Goal: Navigation & Orientation: Find specific page/section

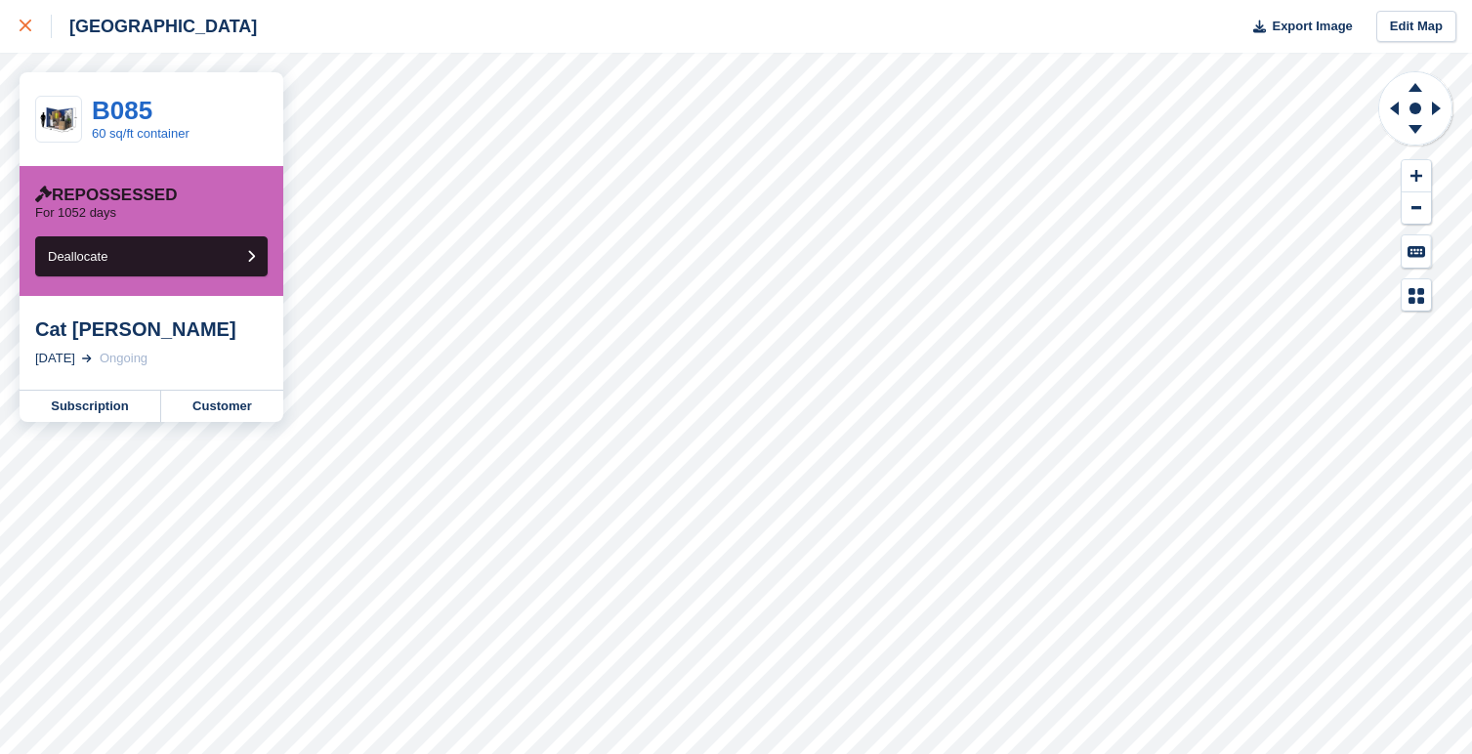
click at [22, 21] on icon at bounding box center [26, 26] width 12 height 12
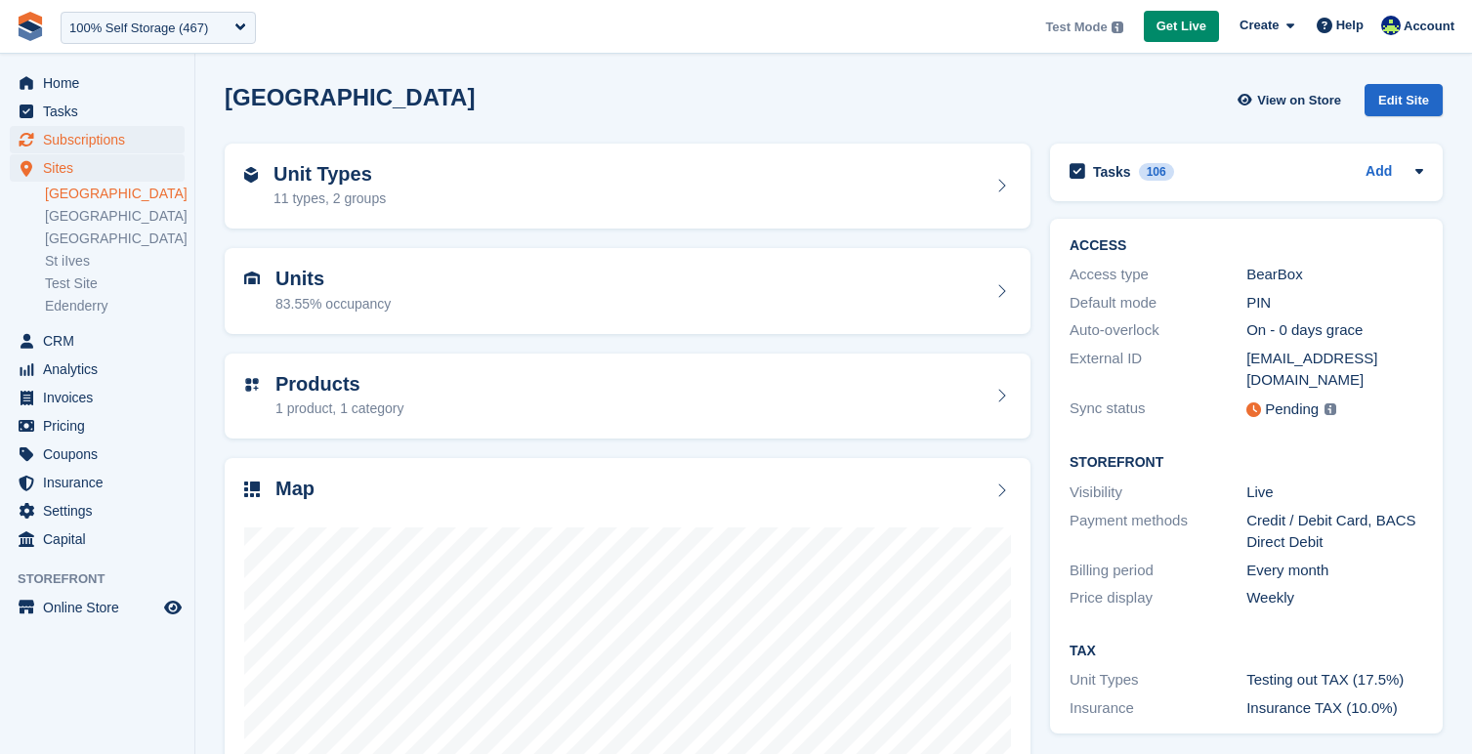
click at [113, 137] on span "Subscriptions" at bounding box center [101, 139] width 117 height 27
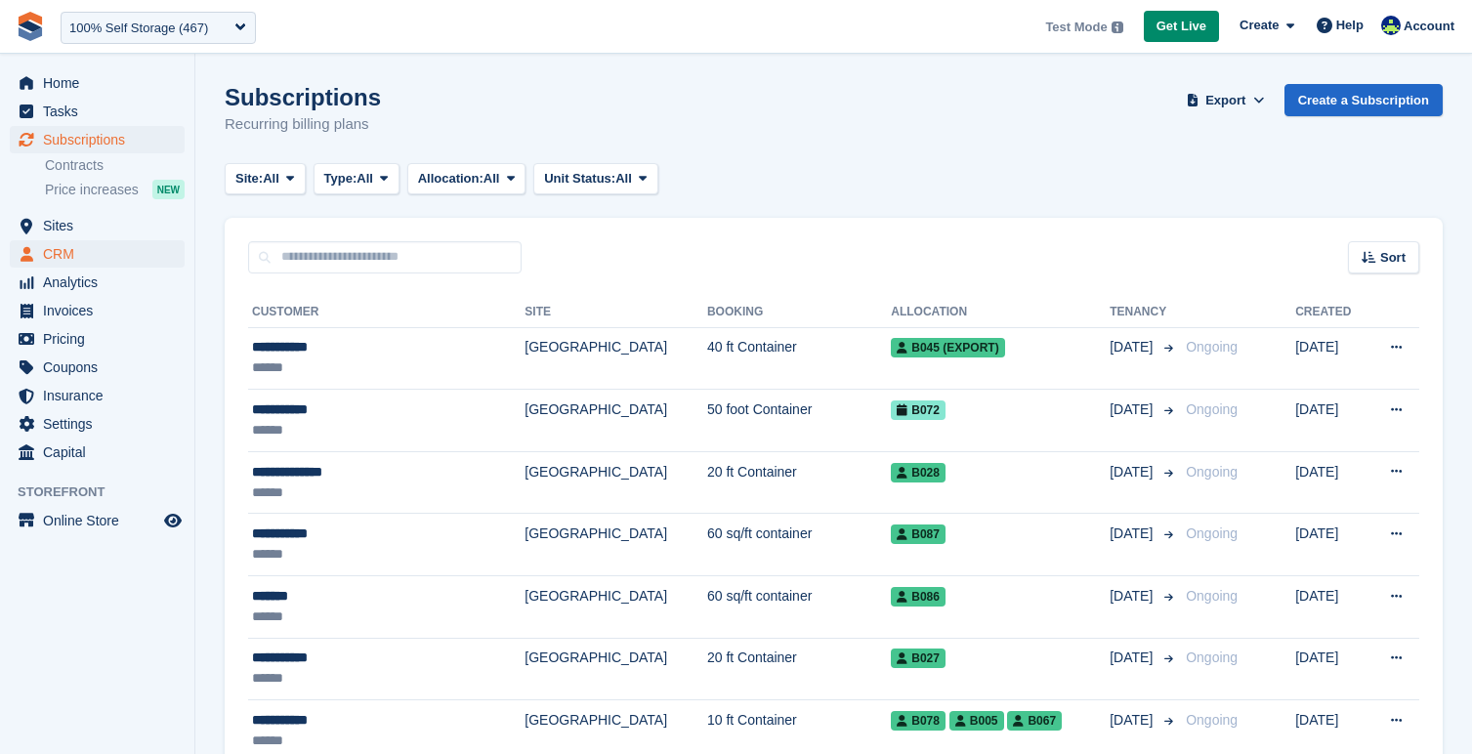
click at [94, 255] on span "CRM" at bounding box center [101, 253] width 117 height 27
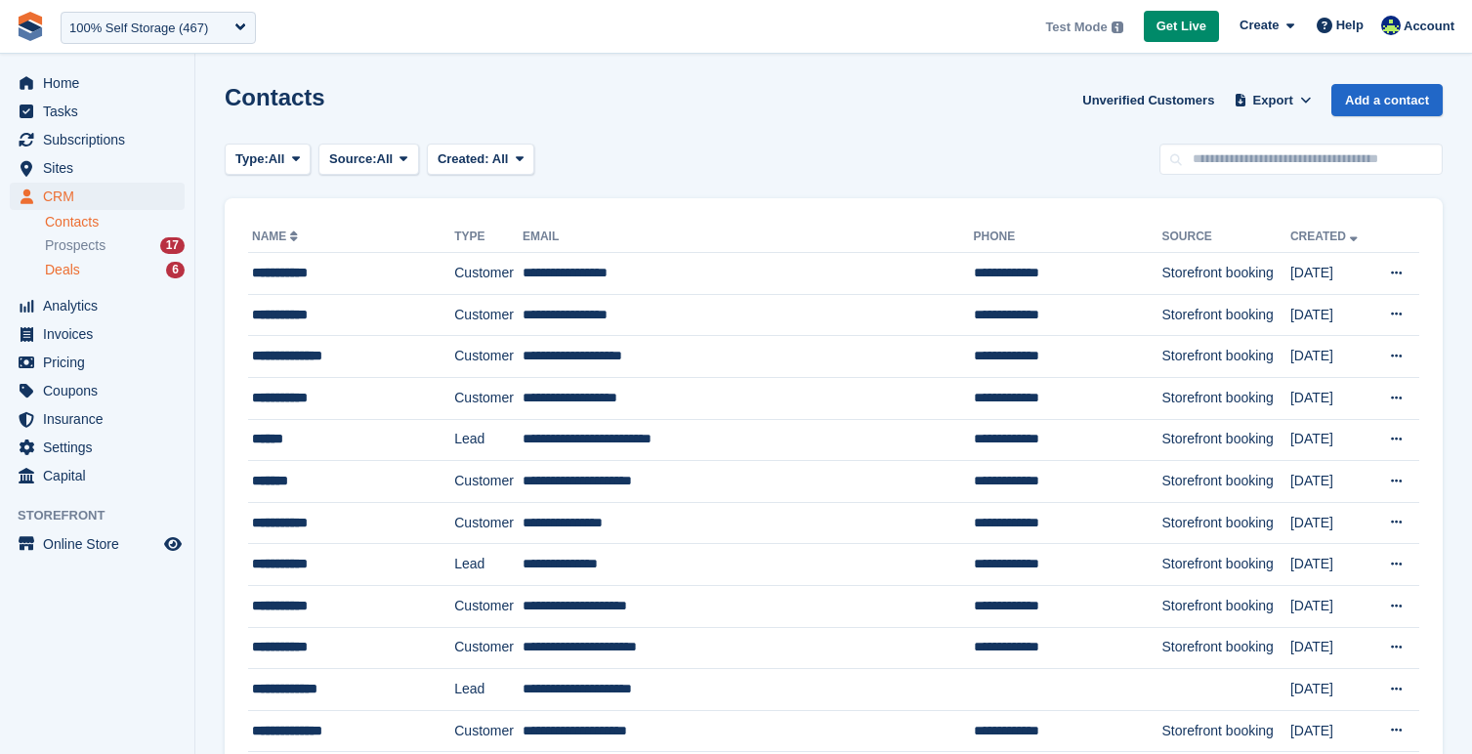
click at [89, 272] on div "Deals 6" at bounding box center [115, 270] width 140 height 19
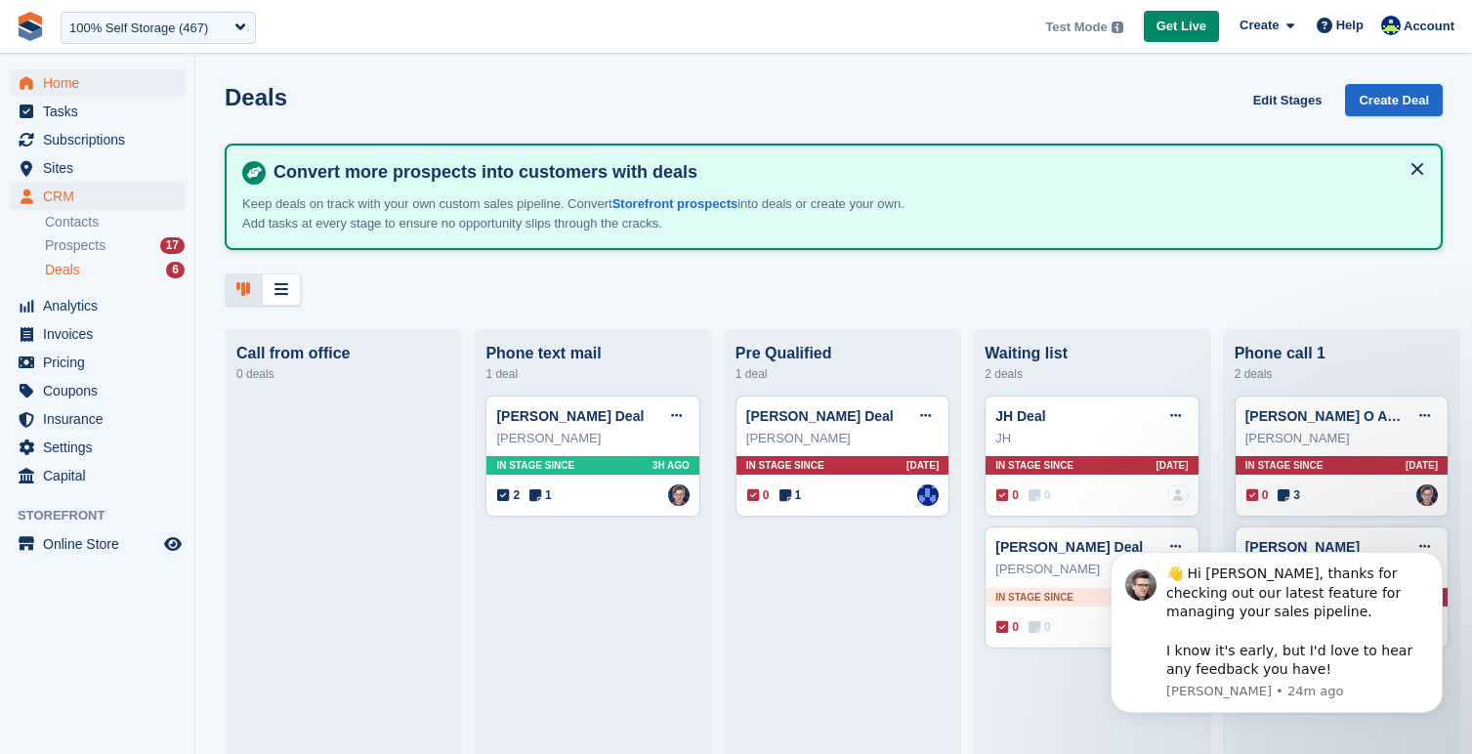
click at [45, 81] on span "Home" at bounding box center [101, 82] width 117 height 27
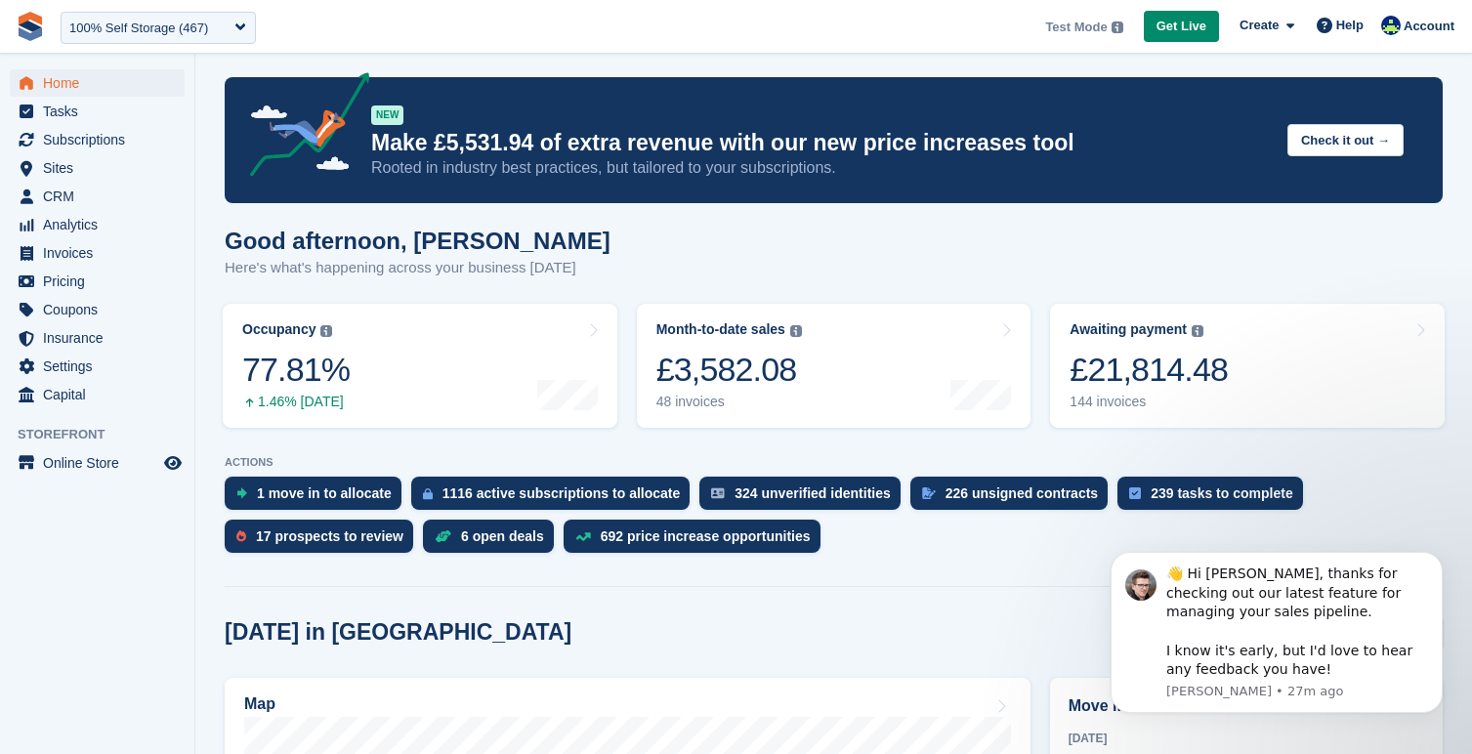
scroll to position [8, 0]
click at [56, 195] on span "CRM" at bounding box center [101, 196] width 117 height 27
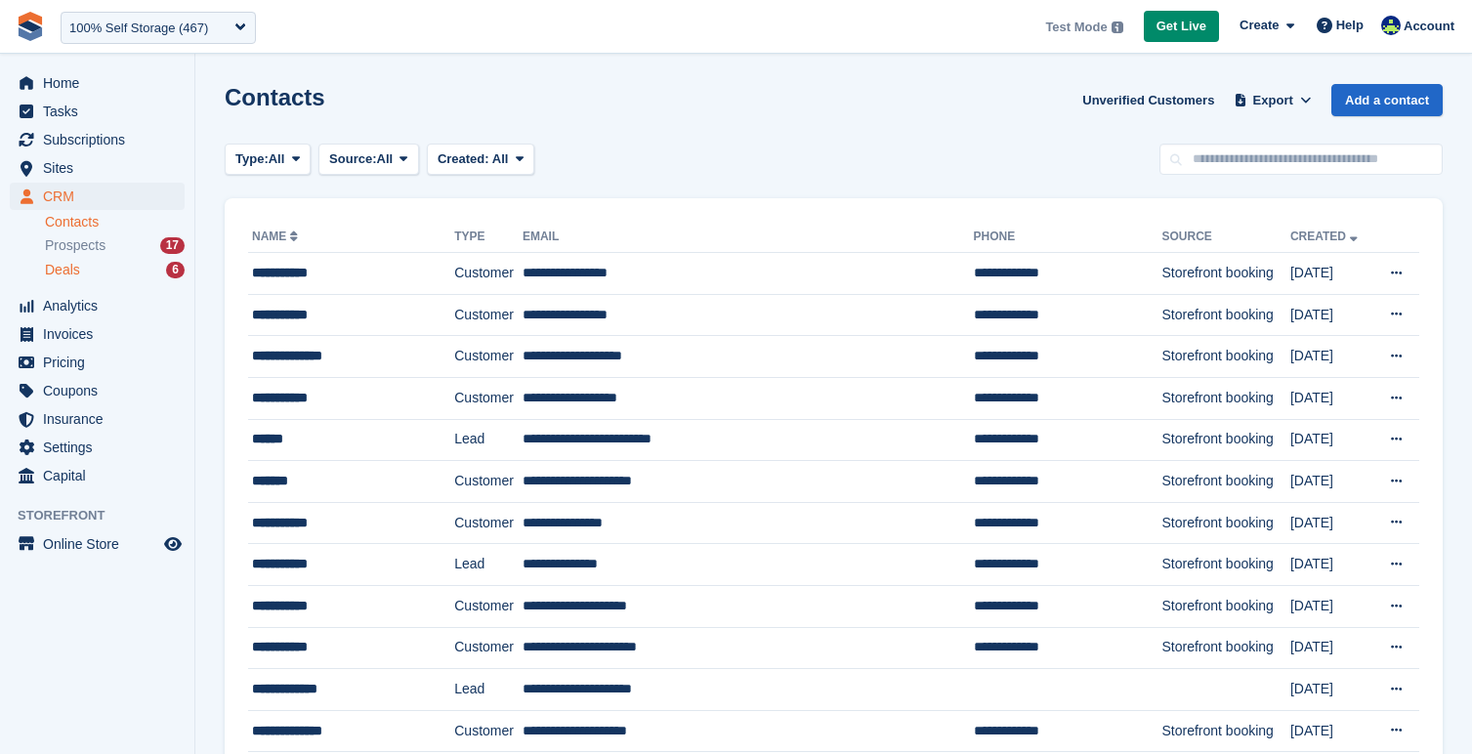
click at [67, 266] on span "Deals" at bounding box center [62, 270] width 35 height 19
